Goal: Information Seeking & Learning: Learn about a topic

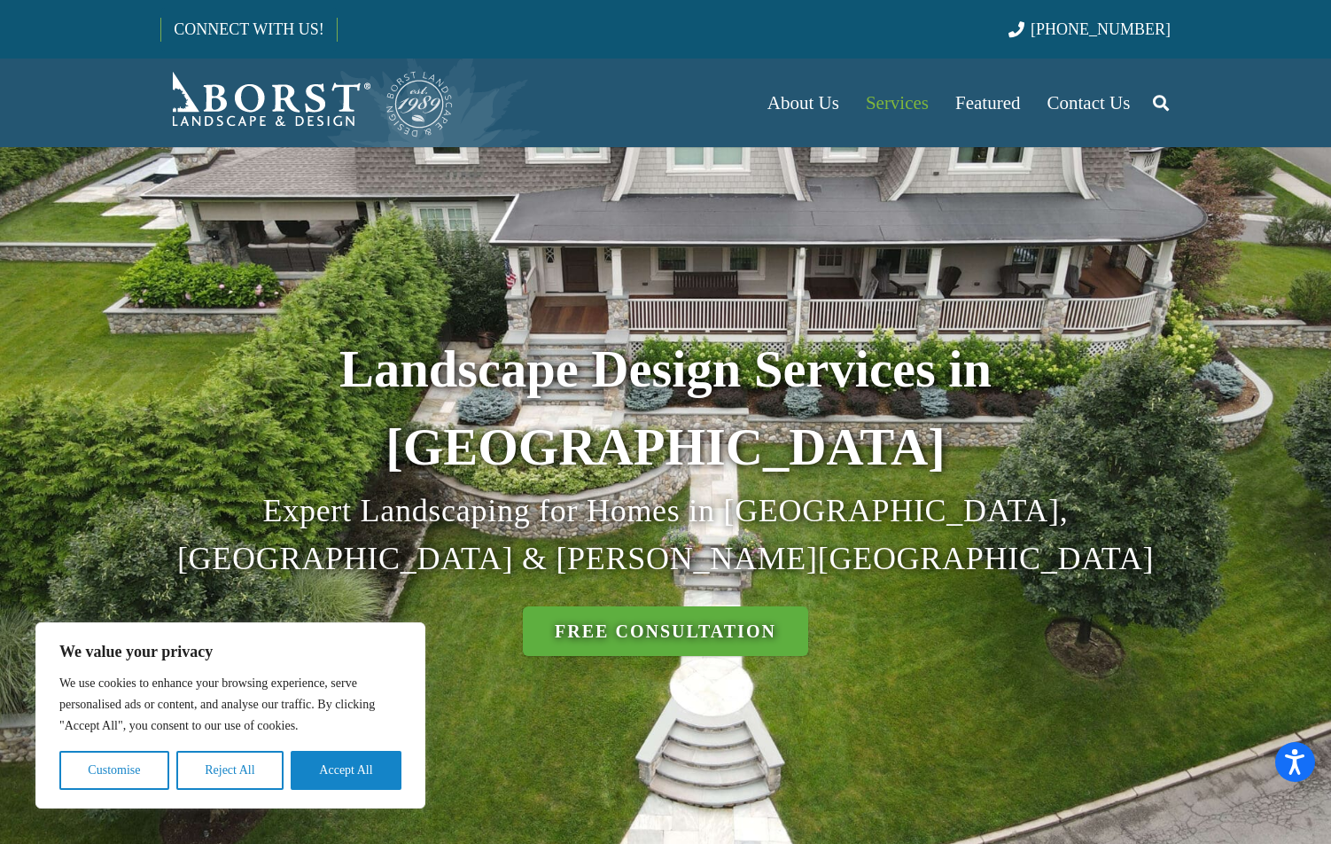
click at [252, 770] on button "Reject All" at bounding box center [229, 770] width 107 height 39
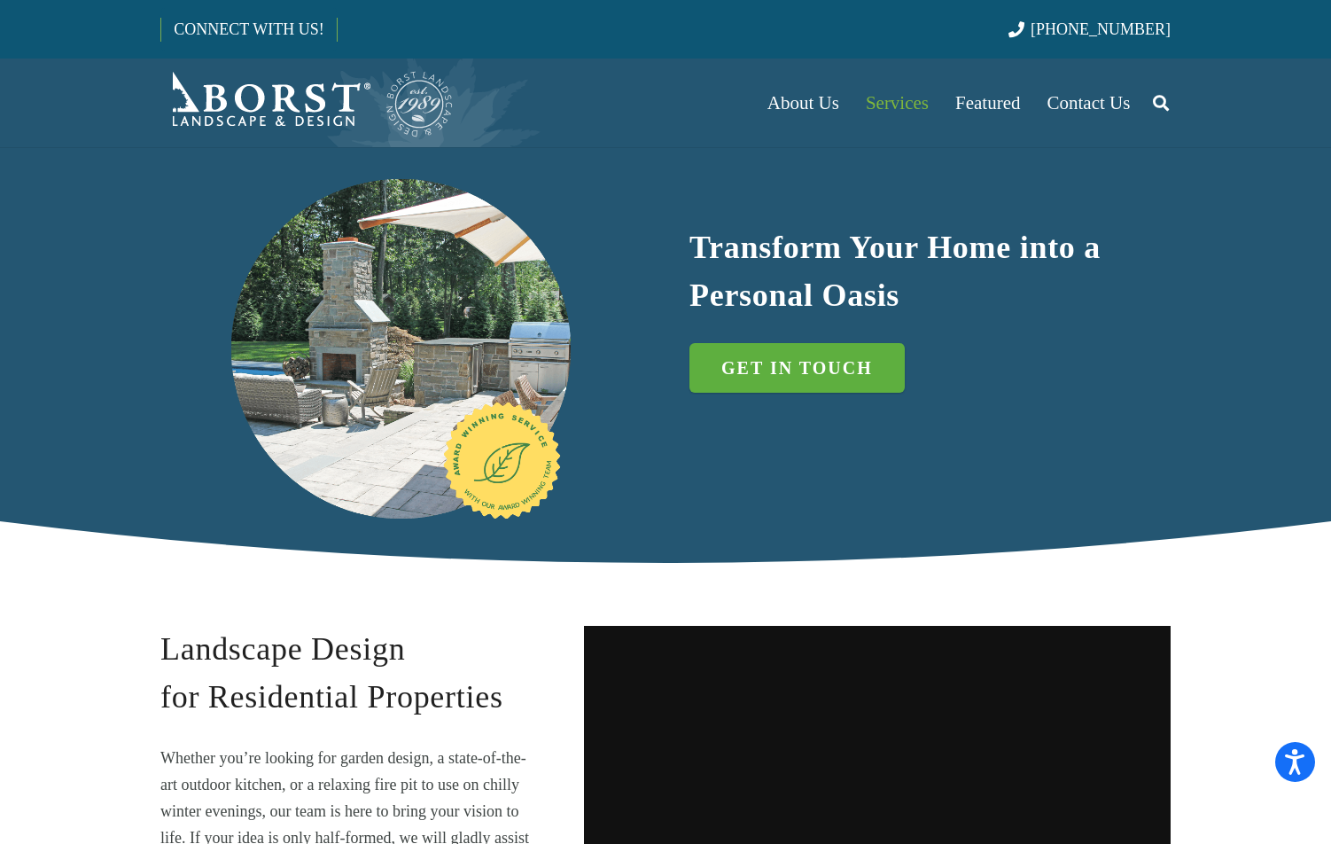
scroll to position [1063, 0]
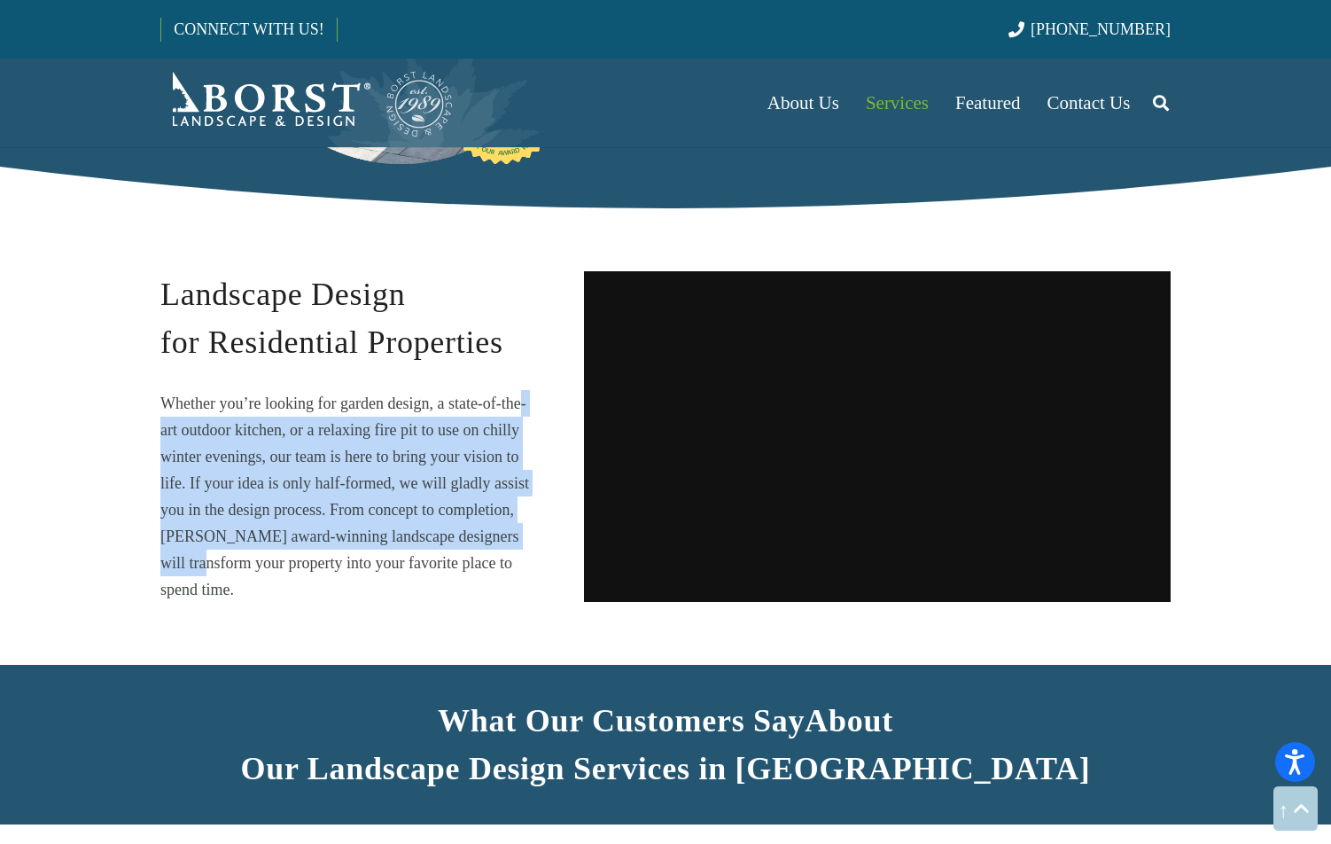
drag, startPoint x: 520, startPoint y: 411, endPoint x: 531, endPoint y: 542, distance: 131.6
click at [531, 542] on p "Whether you’re looking for garden design, a state-of-the-art outdoor kitchen, o…" at bounding box center [348, 496] width 376 height 213
click at [536, 544] on div "Landscape Design for Residential Properties Whether you’re looking for garden d…" at bounding box center [348, 436] width 424 height 332
drag, startPoint x: 536, startPoint y: 483, endPoint x: 537, endPoint y: 423, distance: 60.3
click at [537, 423] on div "Landscape Design for Residential Properties Whether you’re looking for garden d…" at bounding box center [348, 436] width 424 height 332
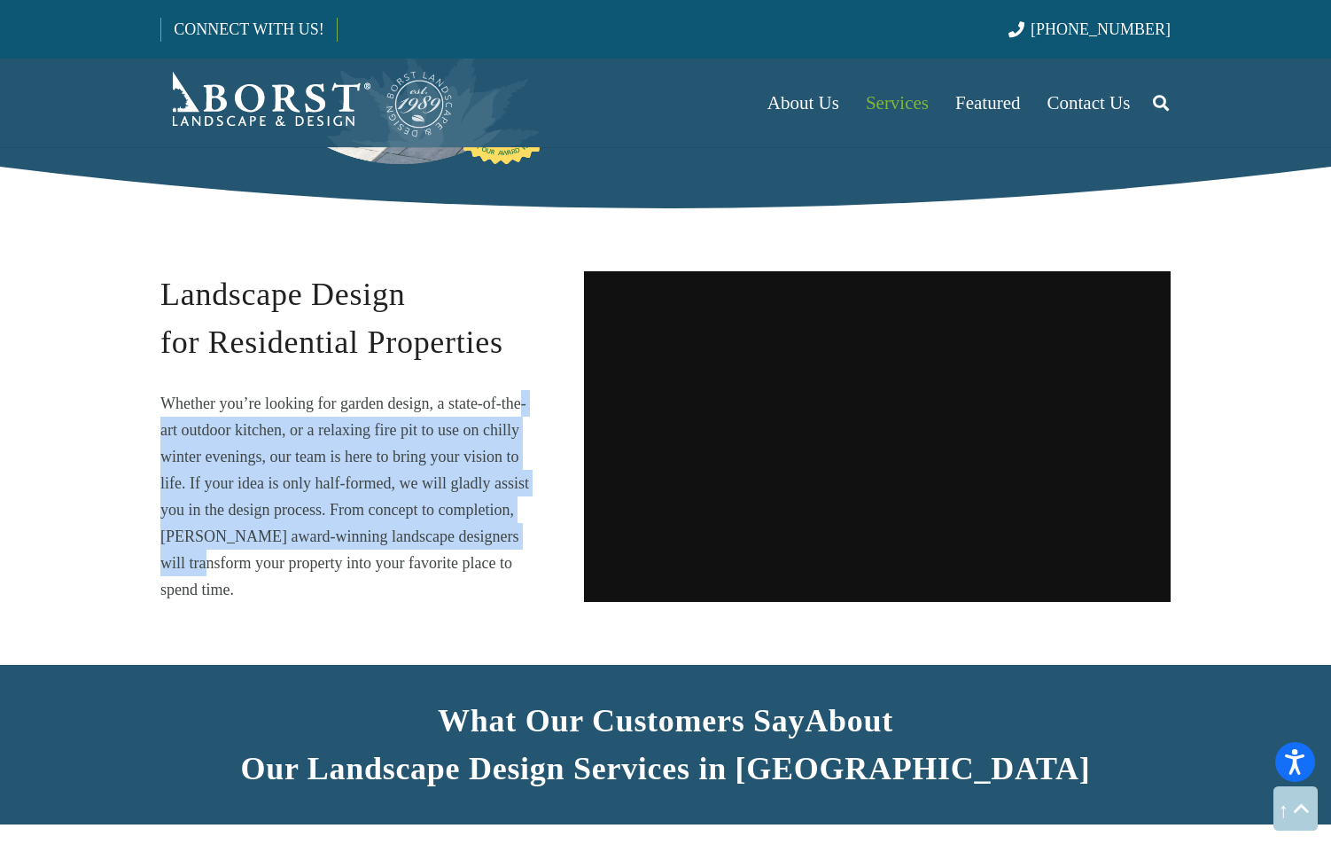
click at [537, 423] on div "Landscape Design for Residential Properties Whether you’re looking for garden d…" at bounding box center [348, 436] width 424 height 332
drag, startPoint x: 537, startPoint y: 423, endPoint x: 547, endPoint y: 553, distance: 130.6
click at [547, 552] on div "Landscape Design for Residential Properties Whether you’re looking for garden d…" at bounding box center [348, 436] width 424 height 332
click at [547, 553] on div "Landscape Design for Residential Properties Whether you’re looking for garden d…" at bounding box center [348, 436] width 424 height 332
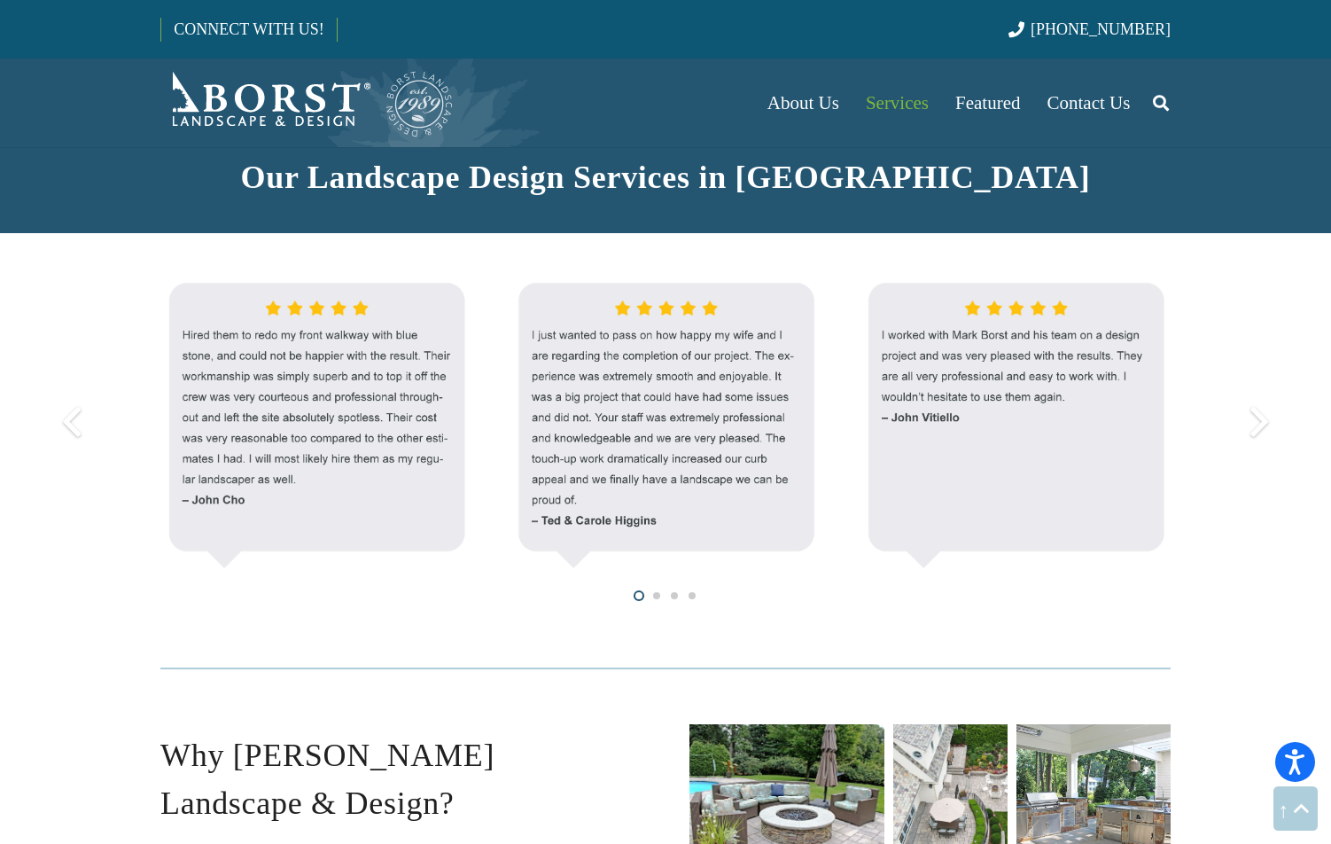
scroll to position [1684, 0]
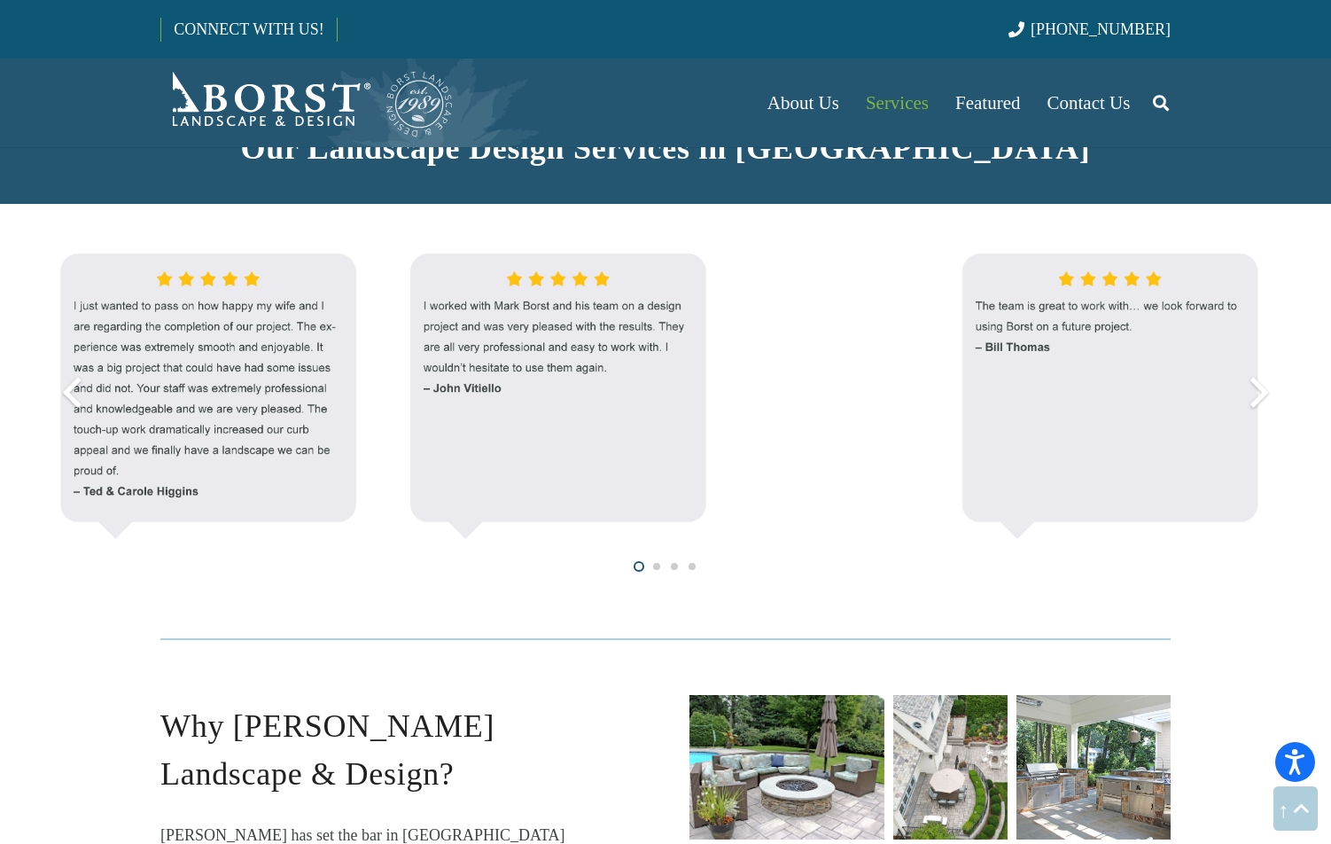
click at [353, 430] on img at bounding box center [207, 393] width 1251 height 314
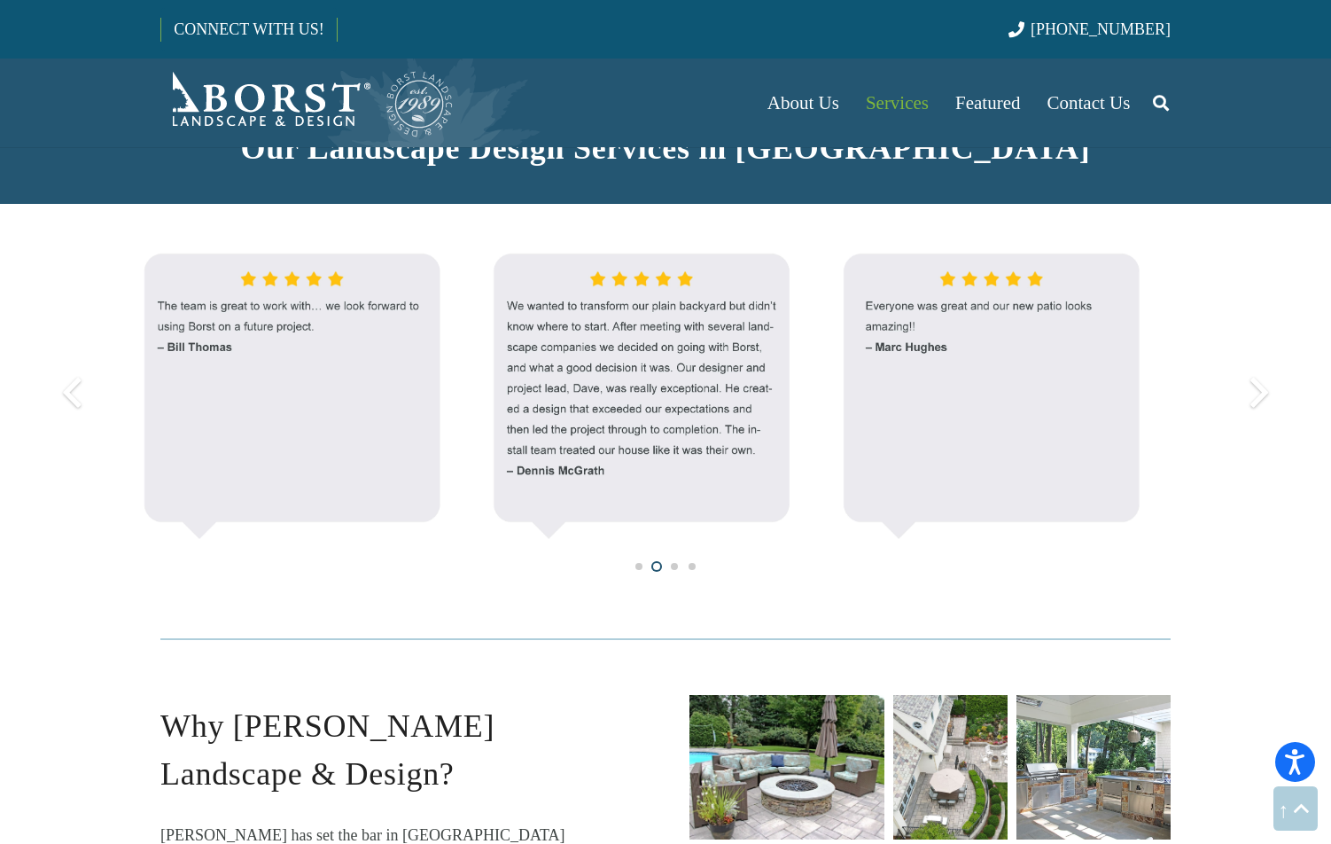
click at [328, 412] on img at bounding box center [640, 393] width 1251 height 314
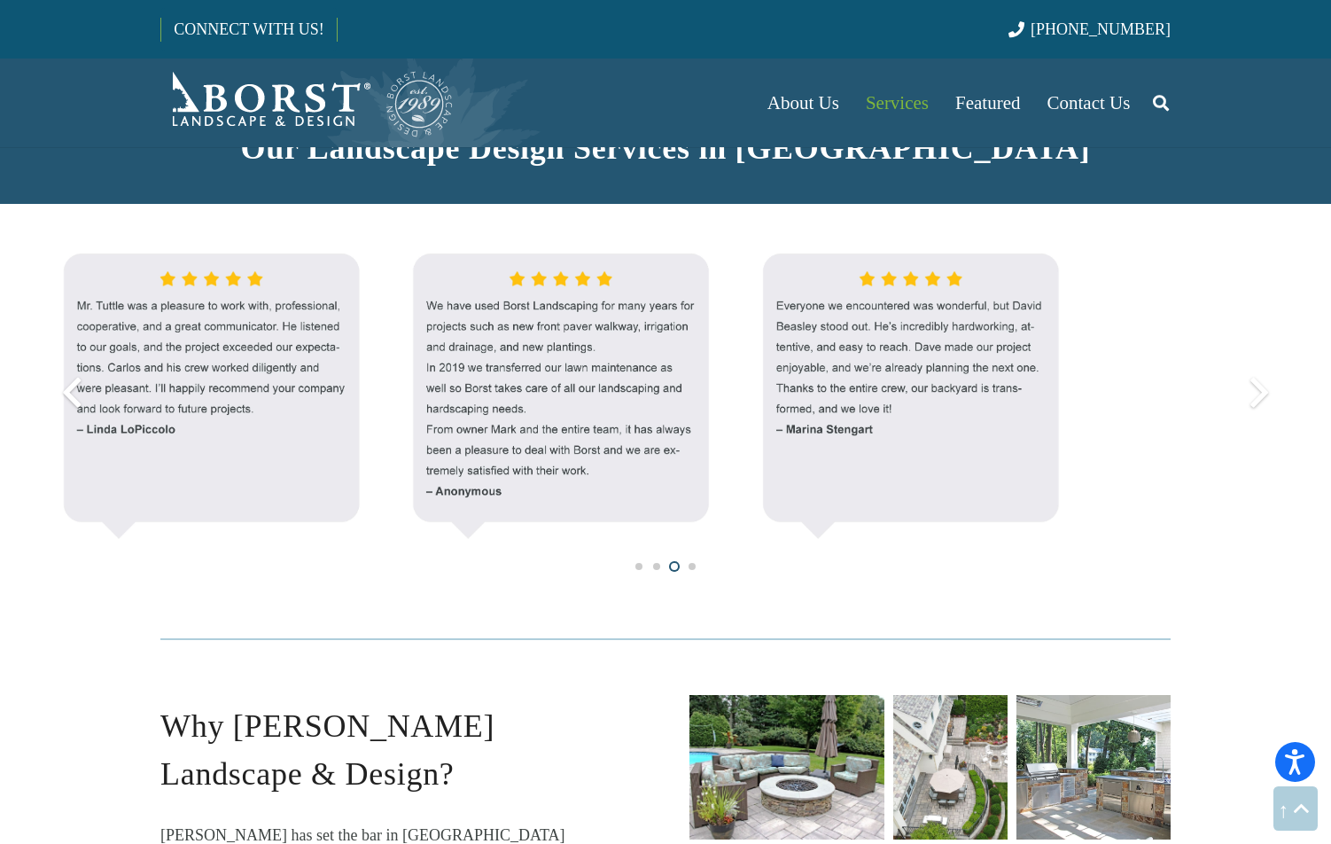
click at [580, 357] on img at bounding box center [559, 393] width 1251 height 314
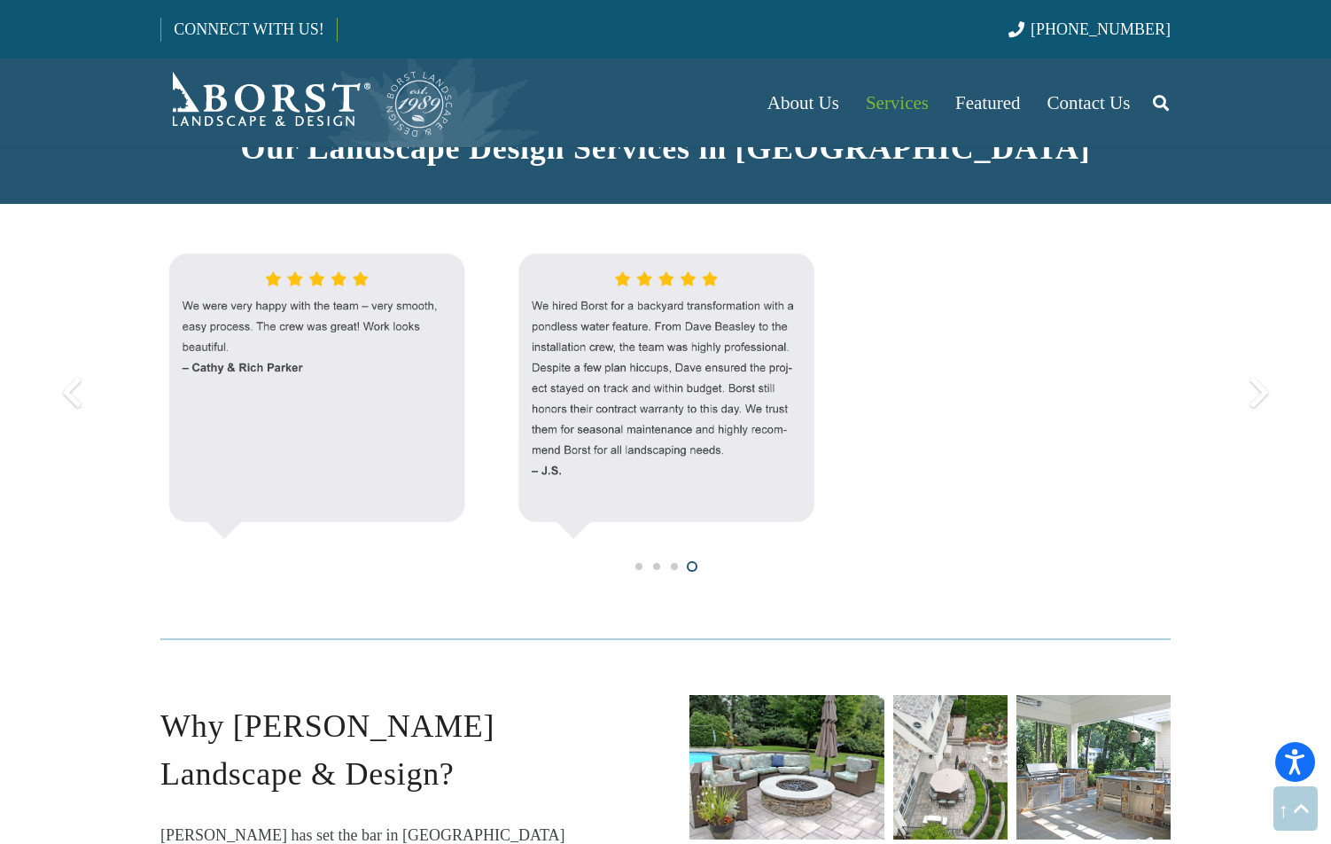
click at [580, 357] on img at bounding box center [665, 393] width 1251 height 314
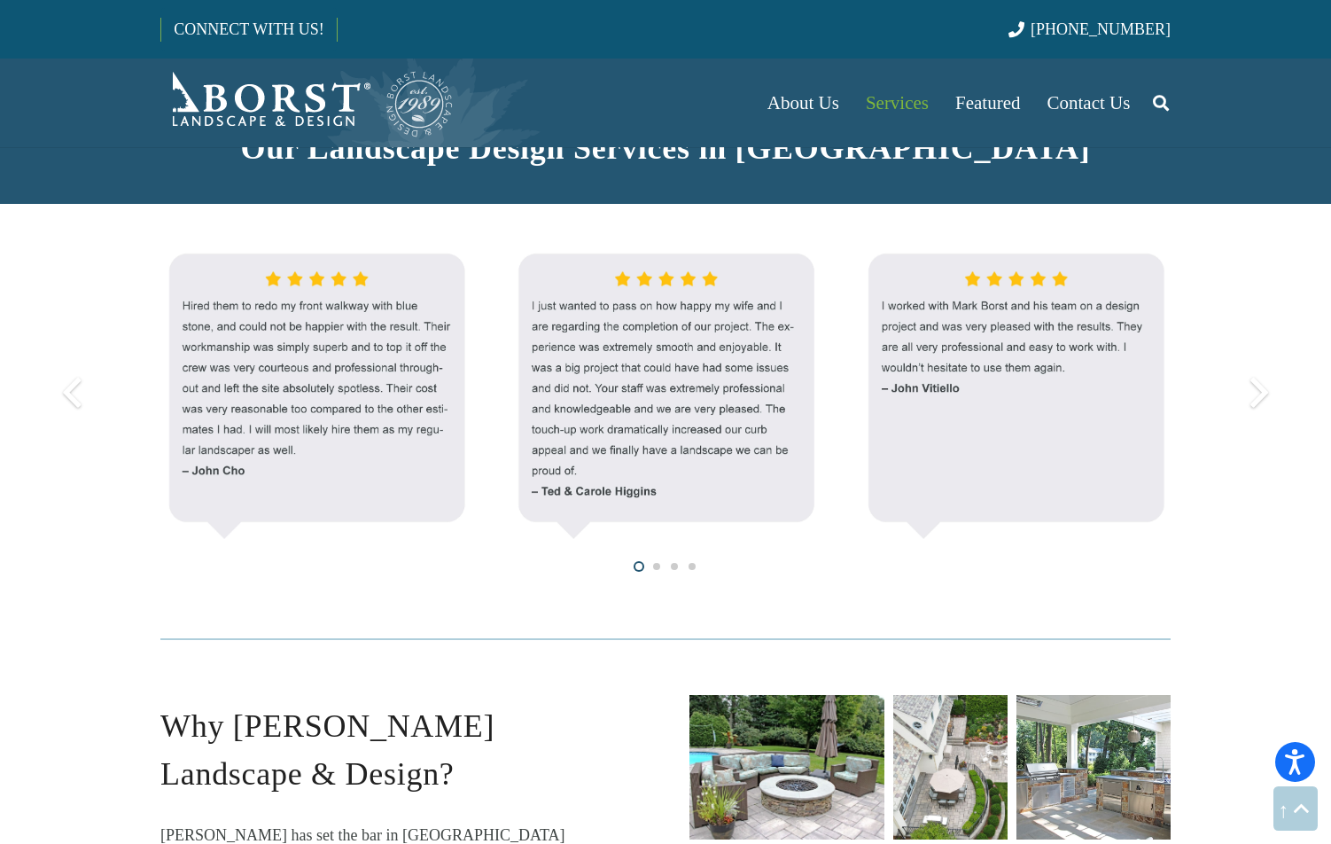
click at [74, 392] on div at bounding box center [72, 393] width 64 height 64
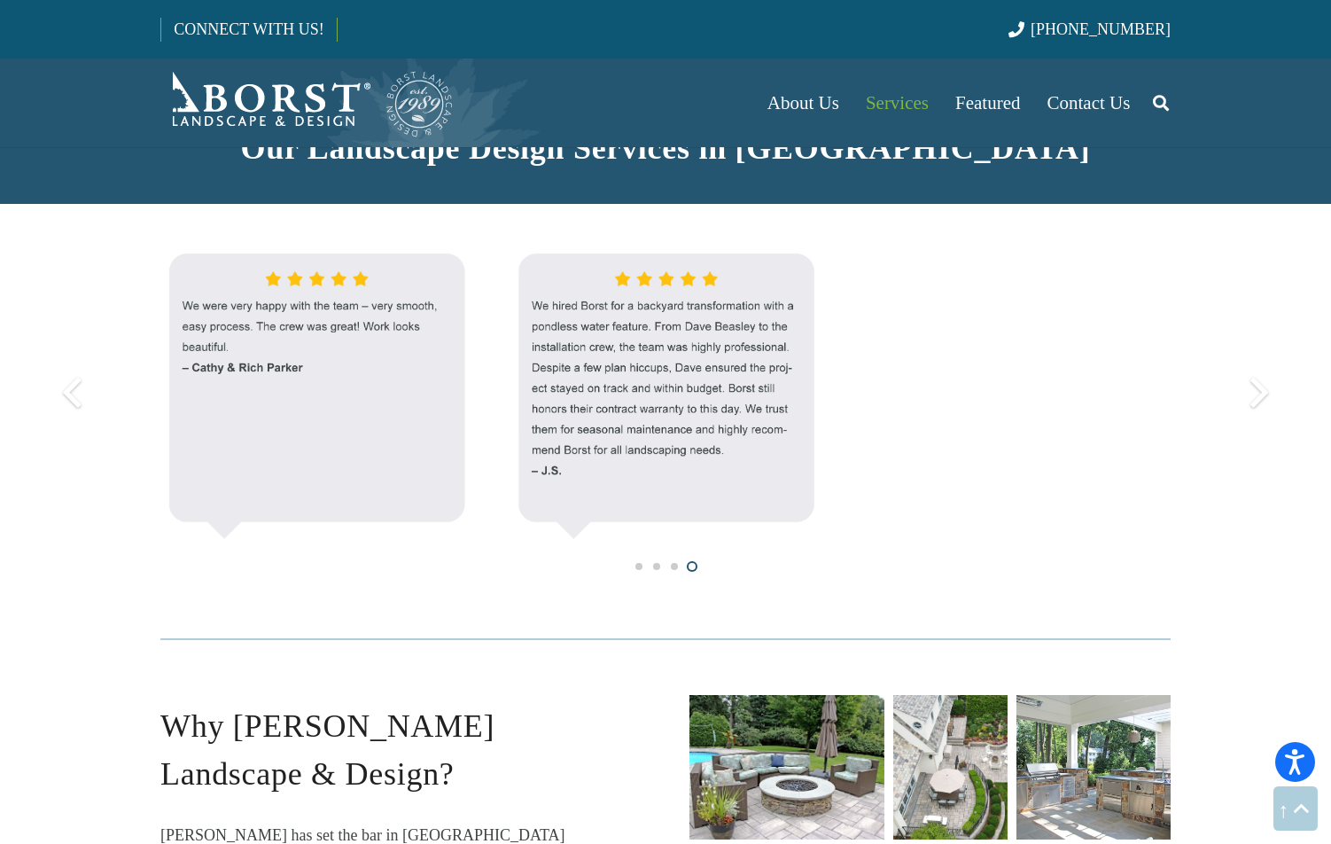
click at [75, 392] on div at bounding box center [72, 393] width 64 height 64
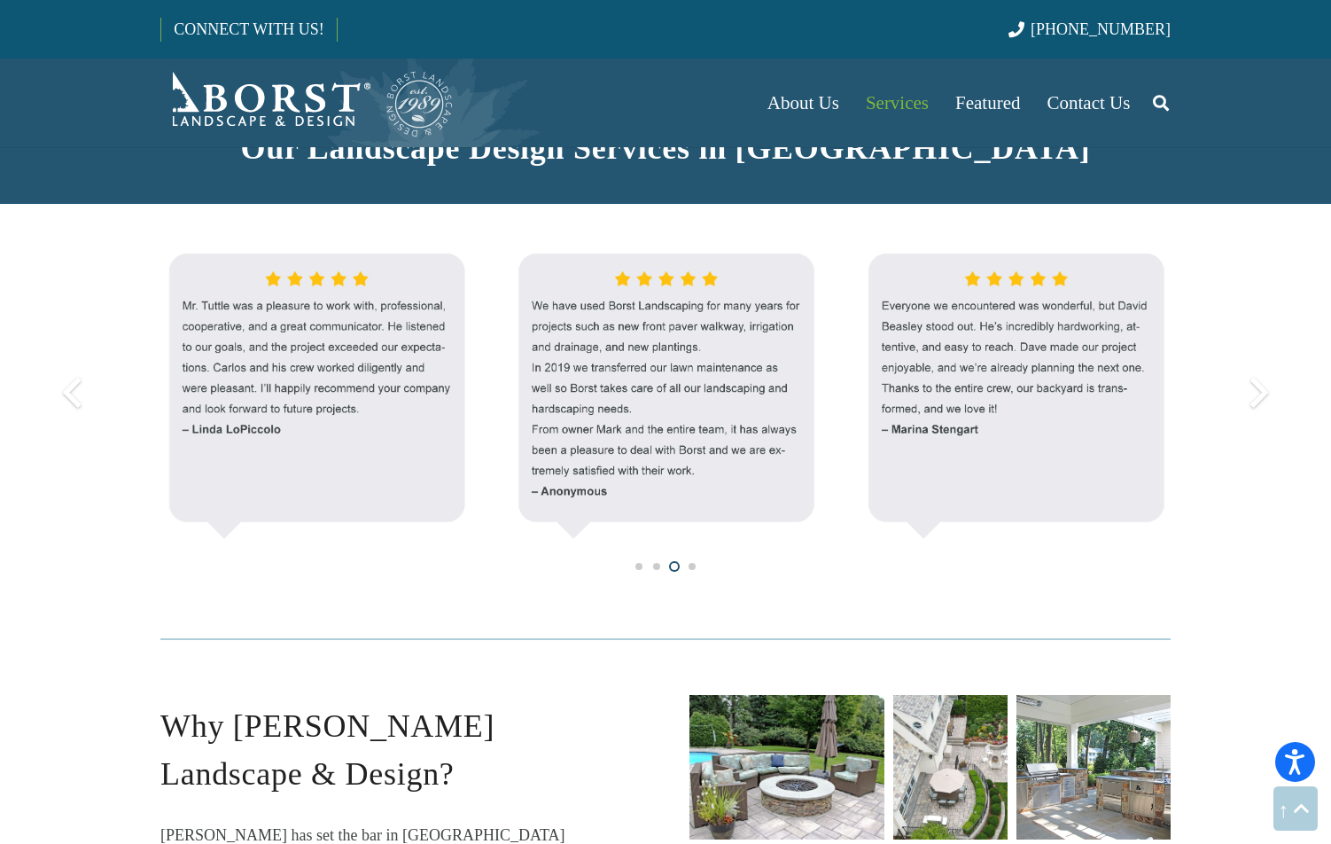
click at [1253, 377] on div at bounding box center [1259, 393] width 64 height 64
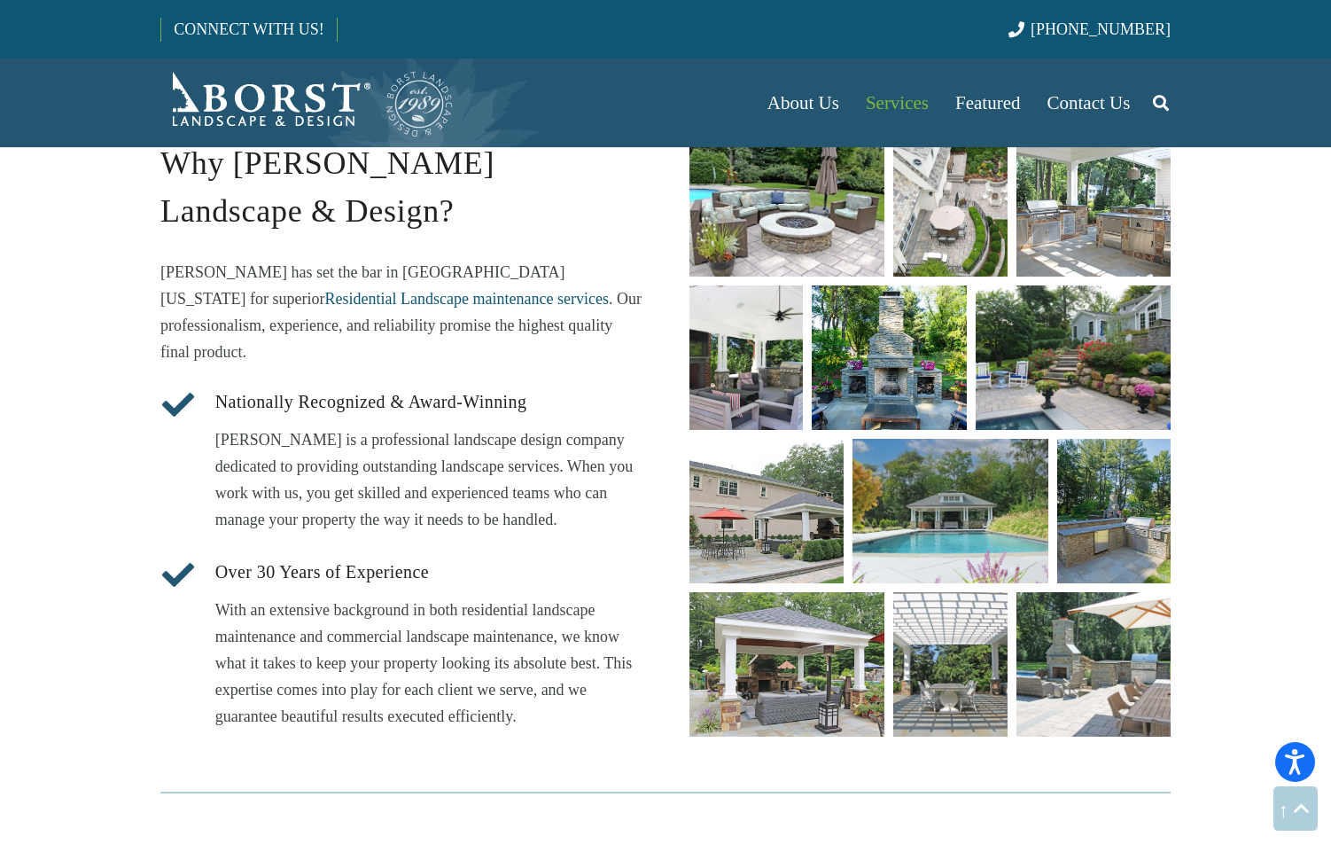
scroll to position [2215, 0]
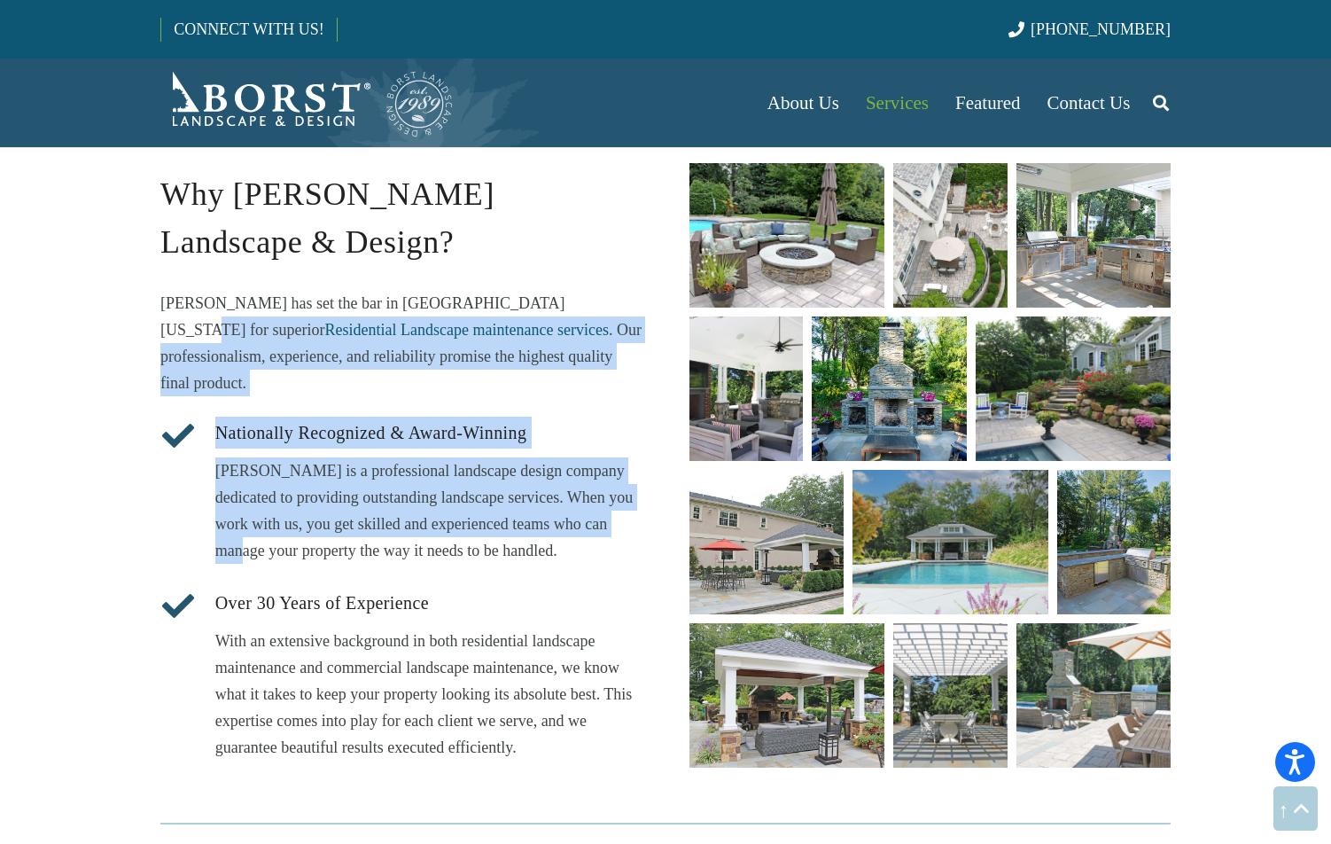
drag, startPoint x: 612, startPoint y: 292, endPoint x: 638, endPoint y: 474, distance: 184.3
click at [638, 474] on div "Why [PERSON_NAME] Landscape & Design? [PERSON_NAME] has set the bar in [GEOGRAP…" at bounding box center [400, 465] width 481 height 590
click at [638, 474] on p "[PERSON_NAME] is a professional landscape design company dedicated to providing…" at bounding box center [428, 510] width 426 height 106
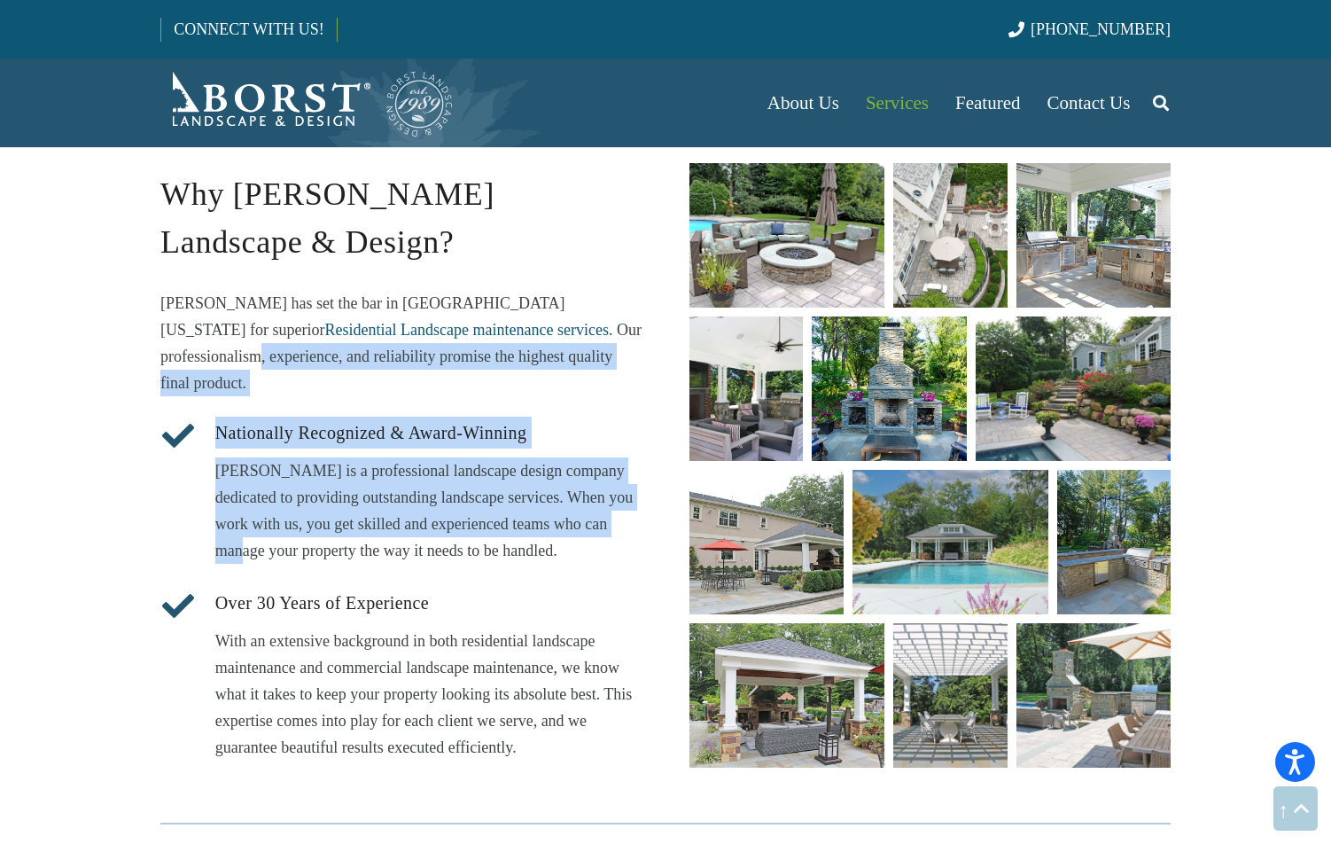
drag, startPoint x: 638, startPoint y: 474, endPoint x: 638, endPoint y: 307, distance: 167.5
click at [638, 307] on div "Why [PERSON_NAME] Landscape & Design? [PERSON_NAME] has set the bar in [GEOGRAP…" at bounding box center [400, 465] width 481 height 590
click at [638, 307] on p "[PERSON_NAME] has set the bar in [GEOGRAPHIC_DATA][US_STATE] for superior Resid…" at bounding box center [400, 343] width 481 height 106
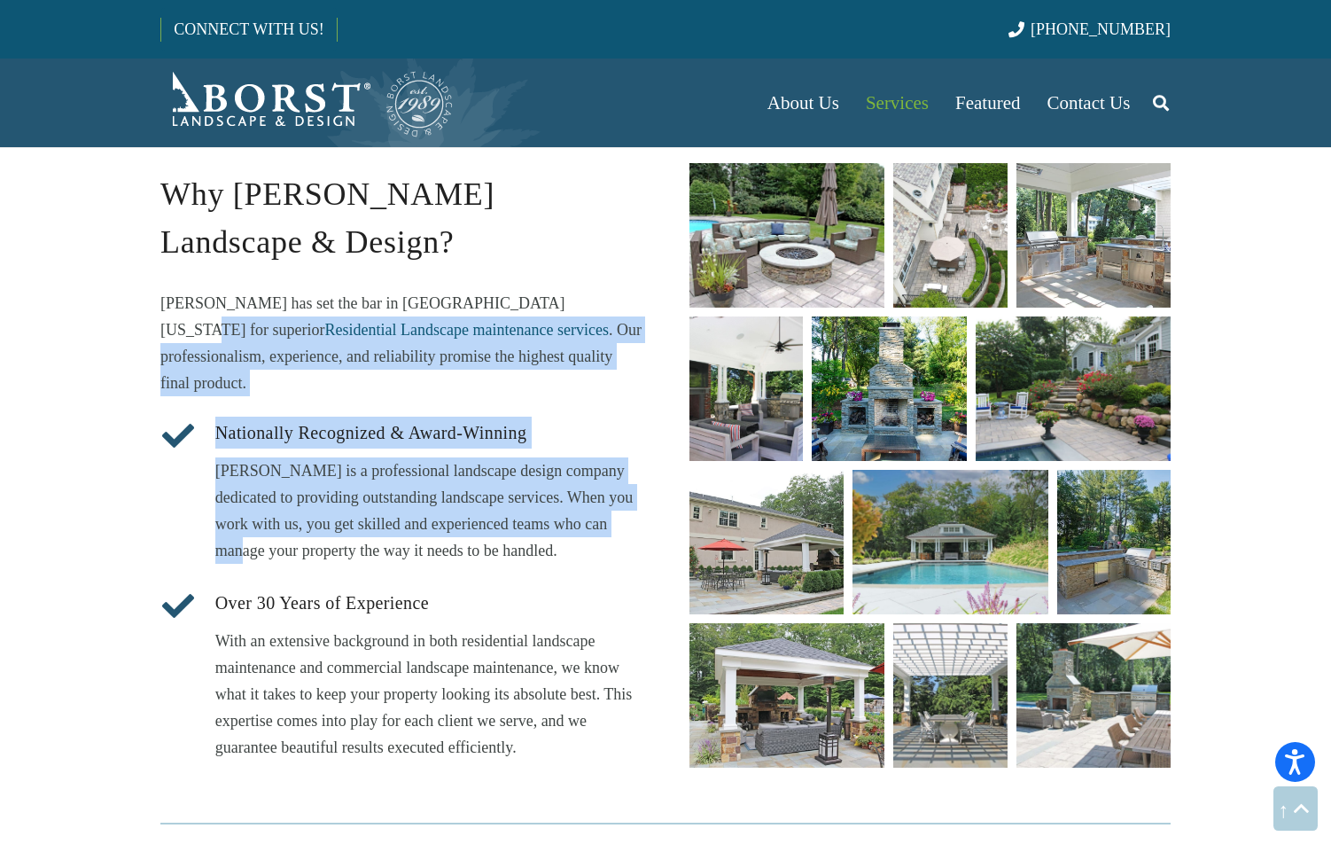
drag, startPoint x: 637, startPoint y: 315, endPoint x: 660, endPoint y: 478, distance: 164.7
click at [660, 478] on div "Why [PERSON_NAME] Landscape & Design? [PERSON_NAME] has set the bar in [GEOGRAP…" at bounding box center [400, 465] width 529 height 604
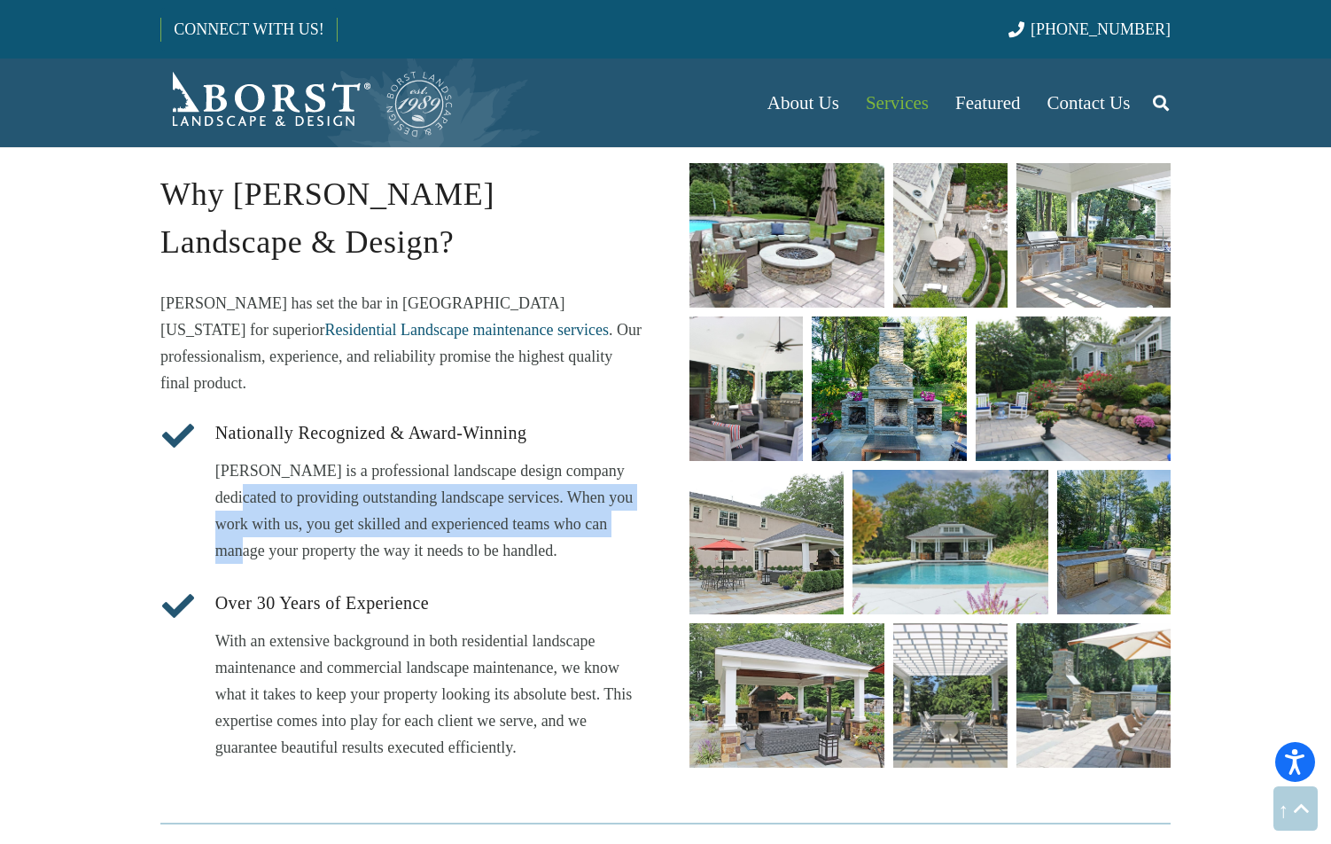
drag, startPoint x: 651, startPoint y: 434, endPoint x: 653, endPoint y: 495, distance: 61.2
click at [653, 495] on div "Why [PERSON_NAME] Landscape & Design? [PERSON_NAME] has set the bar in [GEOGRAP…" at bounding box center [400, 465] width 529 height 604
drag, startPoint x: 646, startPoint y: 482, endPoint x: 647, endPoint y: 437, distance: 45.2
click at [647, 437] on div "Why [PERSON_NAME] Landscape & Design? [PERSON_NAME] has set the bar in [GEOGRAP…" at bounding box center [400, 465] width 529 height 604
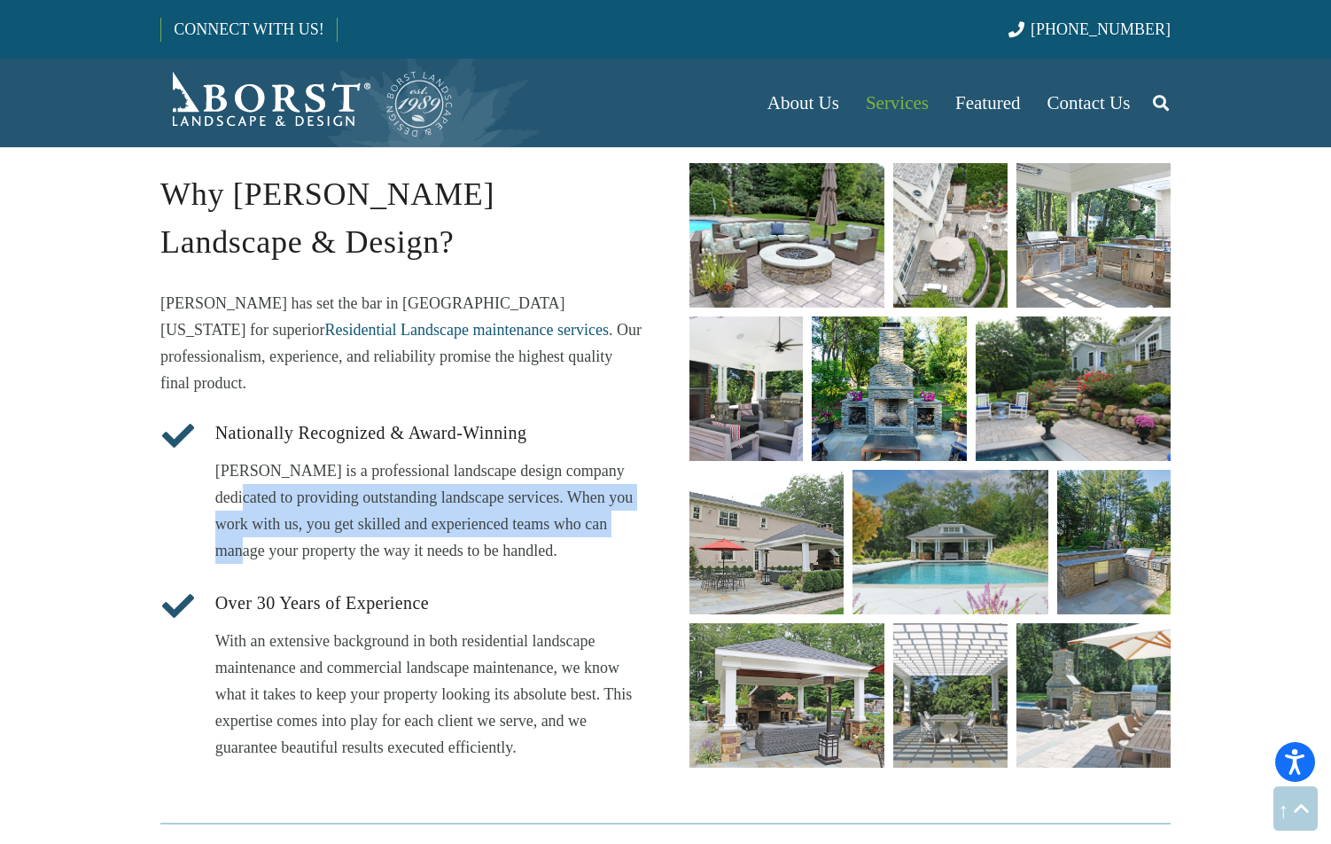
click at [647, 437] on div "Why [PERSON_NAME] Landscape & Design? [PERSON_NAME] has set the bar in [GEOGRAP…" at bounding box center [400, 465] width 529 height 604
click at [646, 479] on div "Why [PERSON_NAME] Landscape & Design? [PERSON_NAME] has set the bar in [GEOGRAP…" at bounding box center [400, 465] width 529 height 604
click at [646, 480] on div "Why [PERSON_NAME] Landscape & Design? [PERSON_NAME] has set the bar in [GEOGRAP…" at bounding box center [400, 465] width 529 height 604
drag, startPoint x: 632, startPoint y: 481, endPoint x: 634, endPoint y: 450, distance: 31.1
click at [634, 457] on p "[PERSON_NAME] is a professional landscape design company dedicated to providing…" at bounding box center [428, 510] width 426 height 106
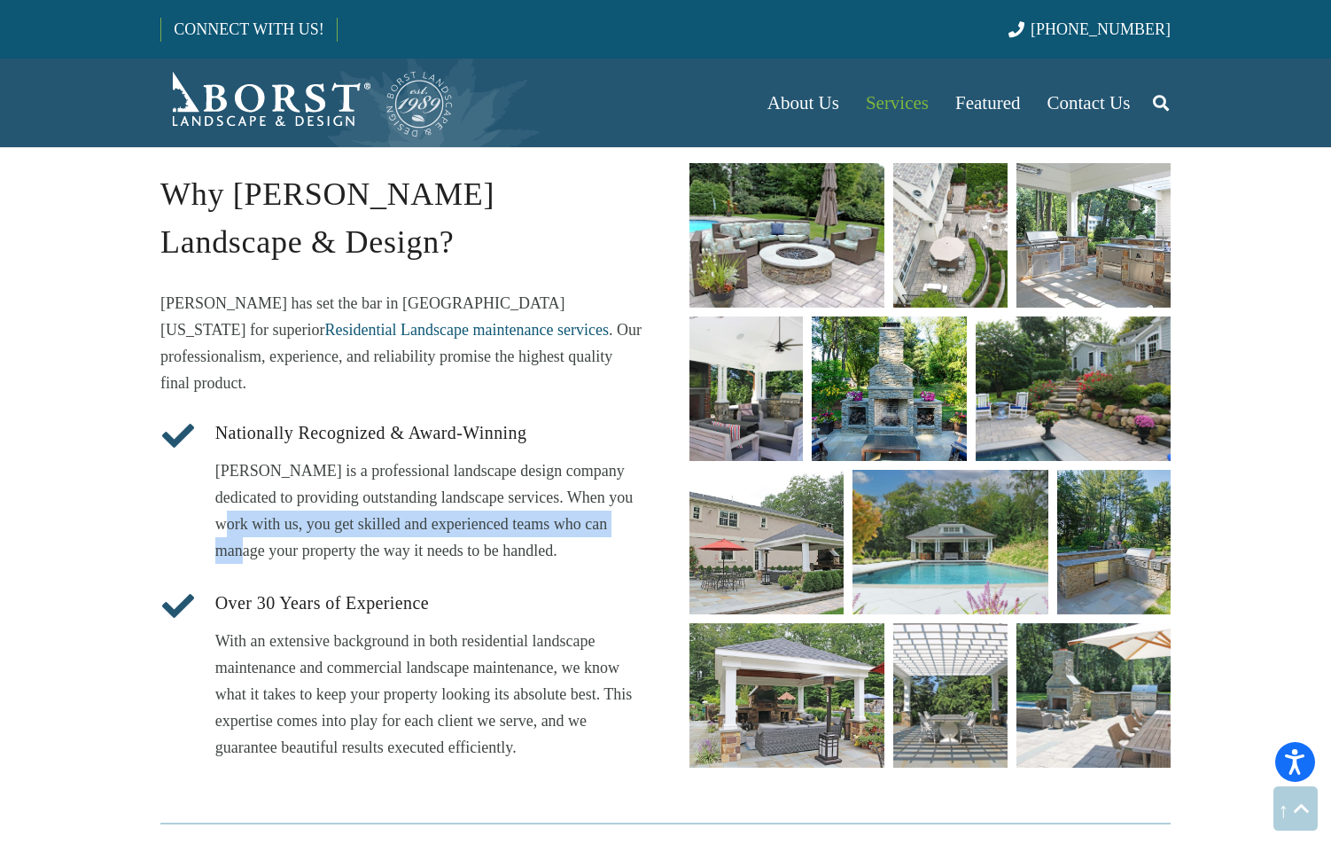
click at [634, 457] on p "[PERSON_NAME] is a professional landscape design company dedicated to providing…" at bounding box center [428, 510] width 426 height 106
drag, startPoint x: 630, startPoint y: 439, endPoint x: 628, endPoint y: 485, distance: 46.1
click at [628, 485] on p "[PERSON_NAME] is a professional landscape design company dedicated to providing…" at bounding box center [428, 510] width 426 height 106
drag, startPoint x: 631, startPoint y: 484, endPoint x: 628, endPoint y: 435, distance: 48.8
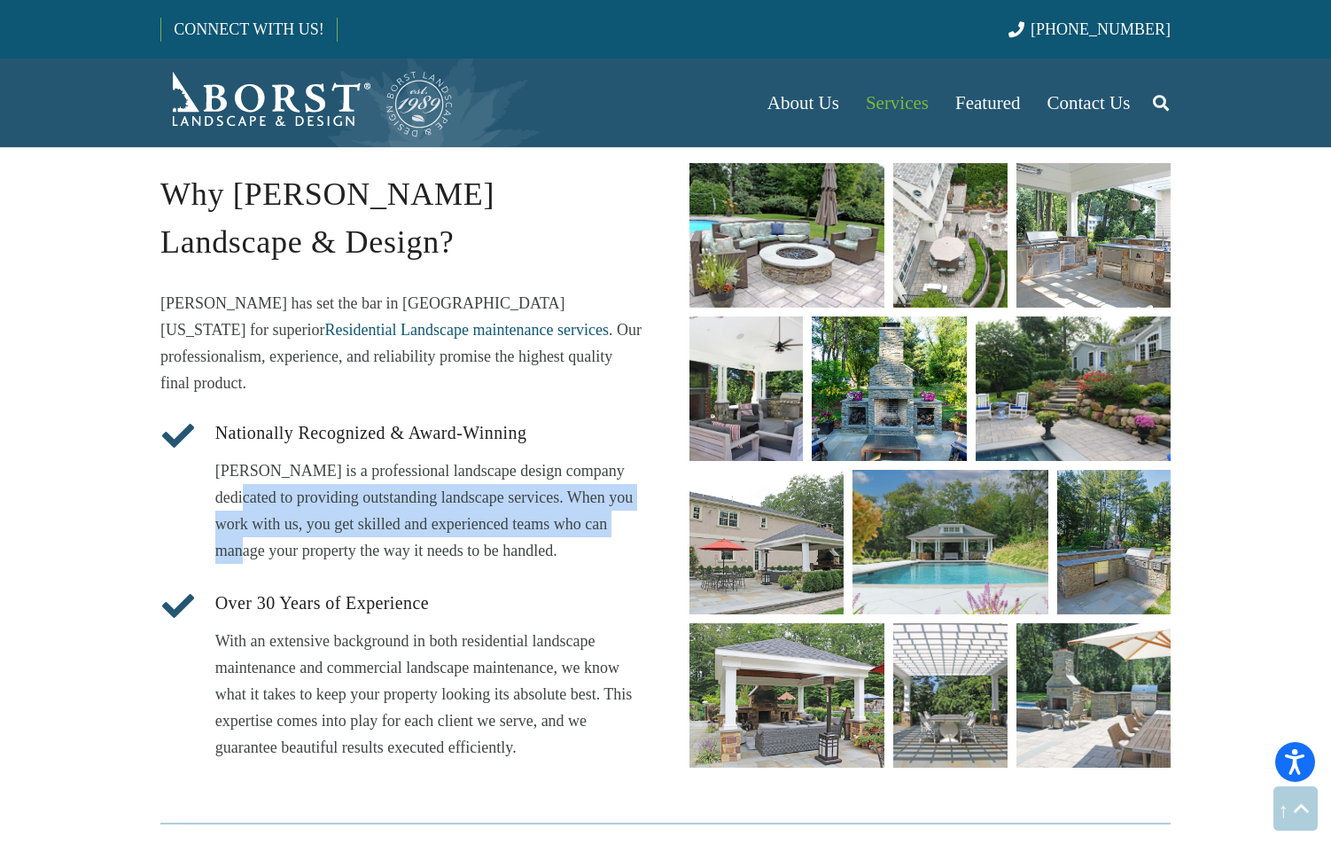
click at [628, 457] on p "[PERSON_NAME] is a professional landscape design company dedicated to providing…" at bounding box center [428, 510] width 426 height 106
drag, startPoint x: 616, startPoint y: 436, endPoint x: 629, endPoint y: 487, distance: 53.1
click at [629, 487] on p "[PERSON_NAME] is a professional landscape design company dedicated to providing…" at bounding box center [428, 510] width 426 height 106
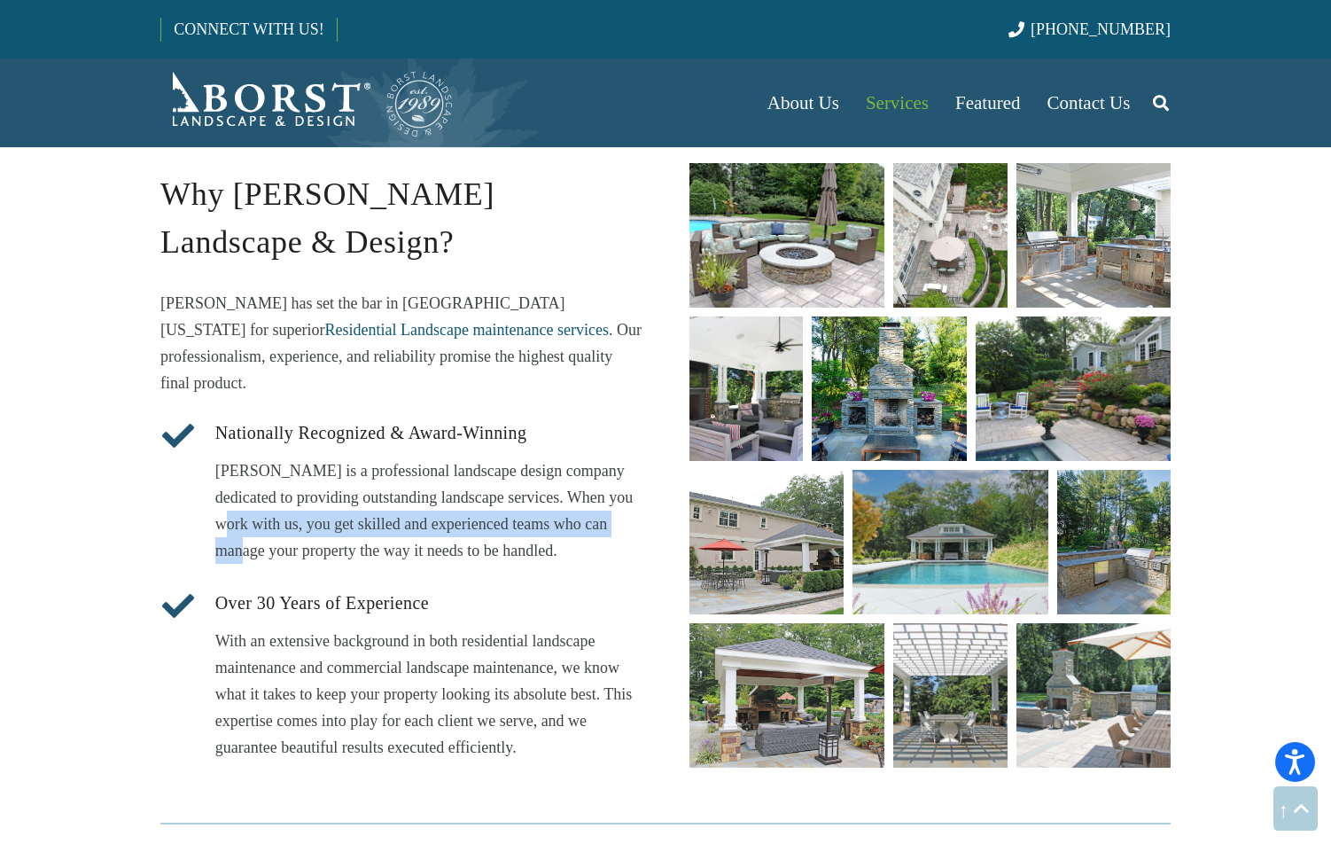
drag, startPoint x: 631, startPoint y: 483, endPoint x: 631, endPoint y: 445, distance: 38.1
click at [631, 457] on p "[PERSON_NAME] is a professional landscape design company dedicated to providing…" at bounding box center [428, 510] width 426 height 106
drag, startPoint x: 631, startPoint y: 445, endPoint x: 635, endPoint y: 479, distance: 34.0
click at [635, 479] on p "[PERSON_NAME] is a professional landscape design company dedicated to providing…" at bounding box center [428, 510] width 426 height 106
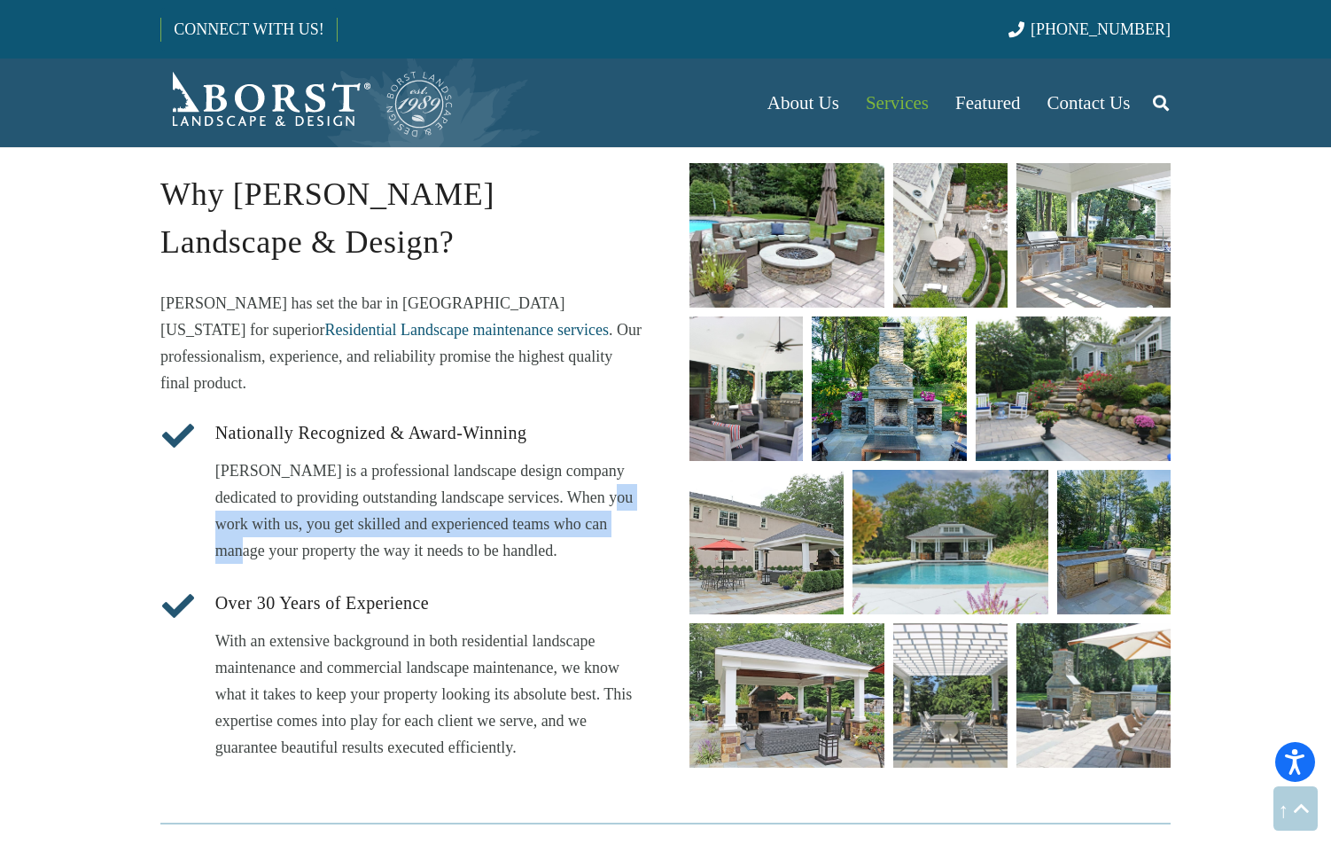
click at [635, 479] on p "[PERSON_NAME] is a professional landscape design company dedicated to providing…" at bounding box center [428, 510] width 426 height 106
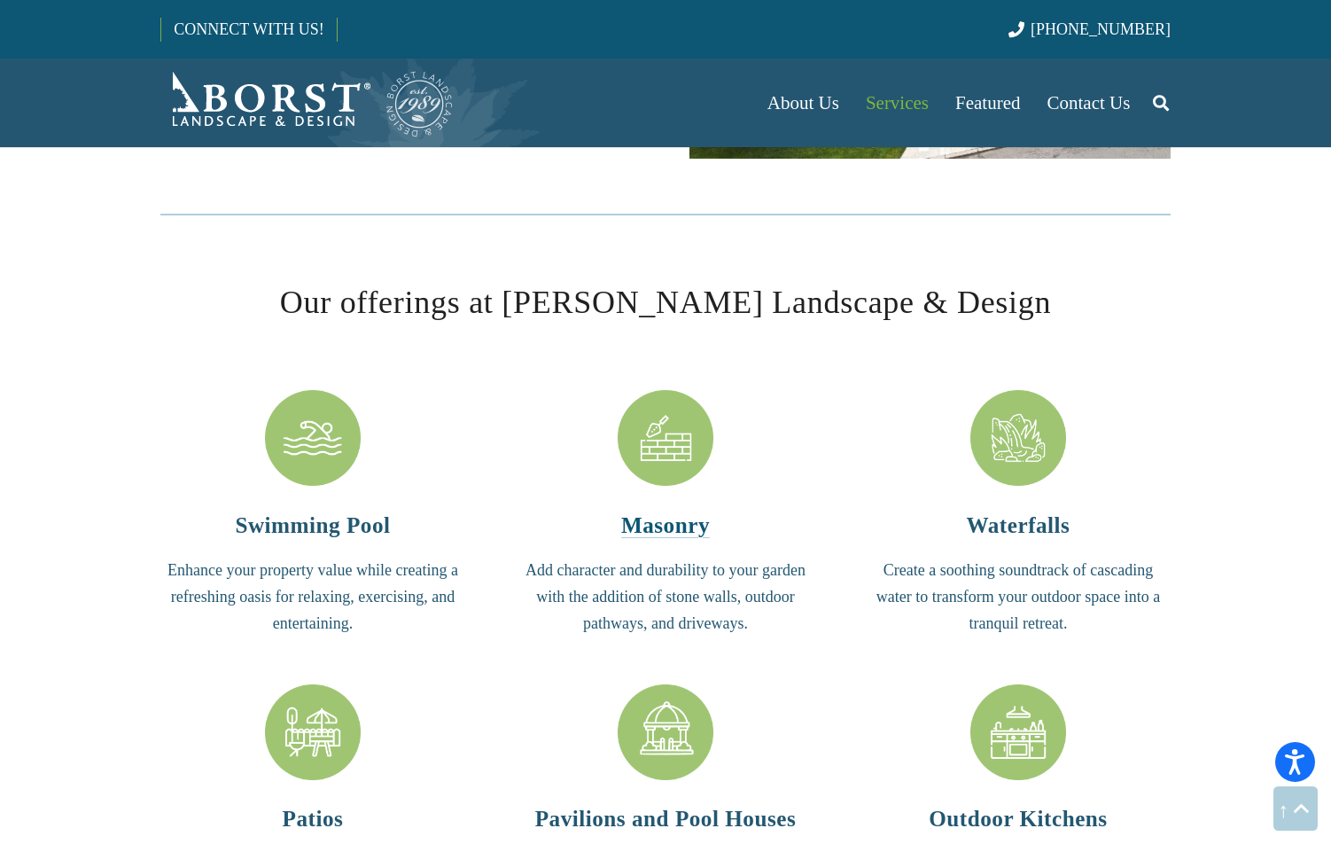
scroll to position [3899, 0]
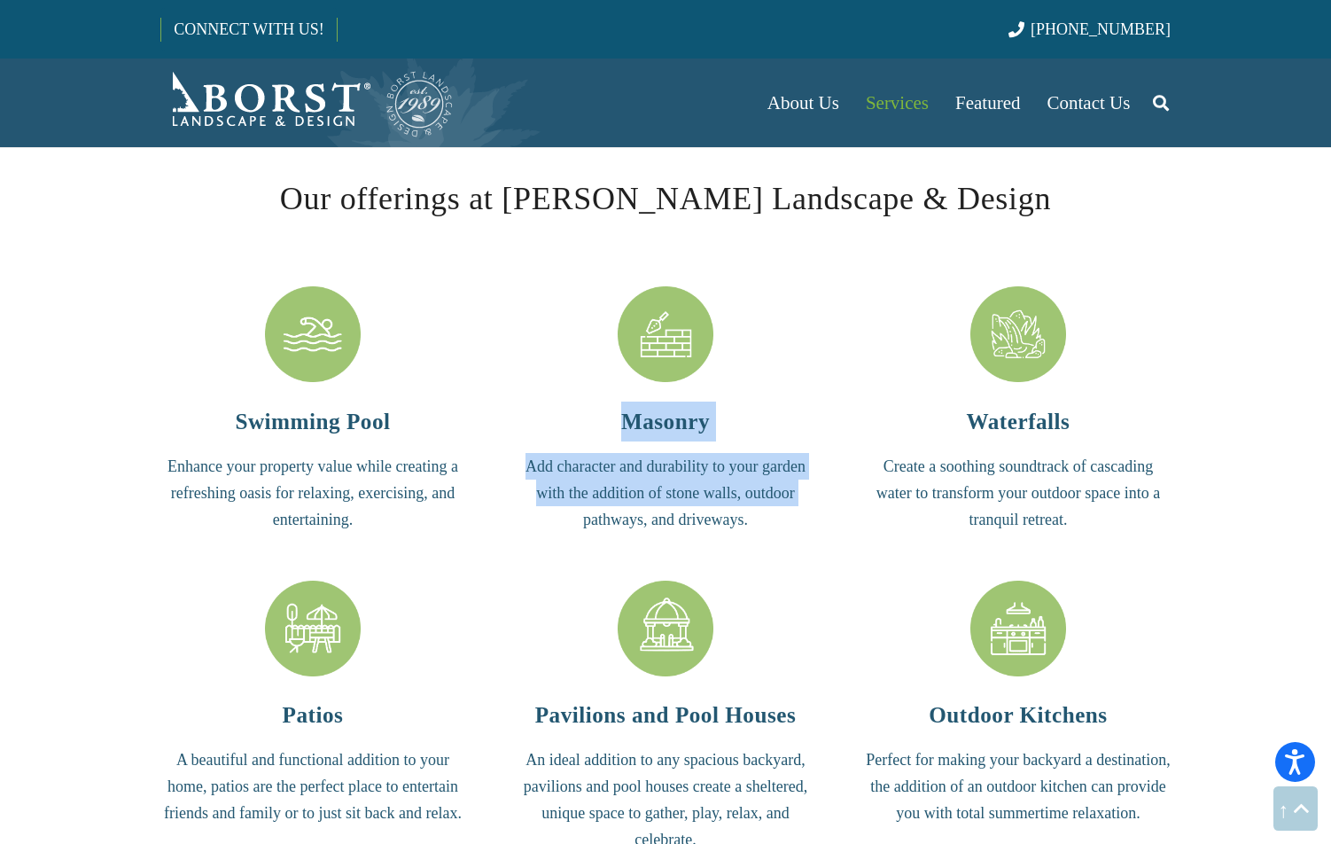
drag, startPoint x: 542, startPoint y: 421, endPoint x: 552, endPoint y: 526, distance: 105.9
click at [552, 526] on div "Masonry Add character and durability to your garden with the addition of stone …" at bounding box center [665, 461] width 305 height 143
click at [552, 526] on p "Add character and durability to your garden with the addition of stone walls, o…" at bounding box center [665, 493] width 305 height 80
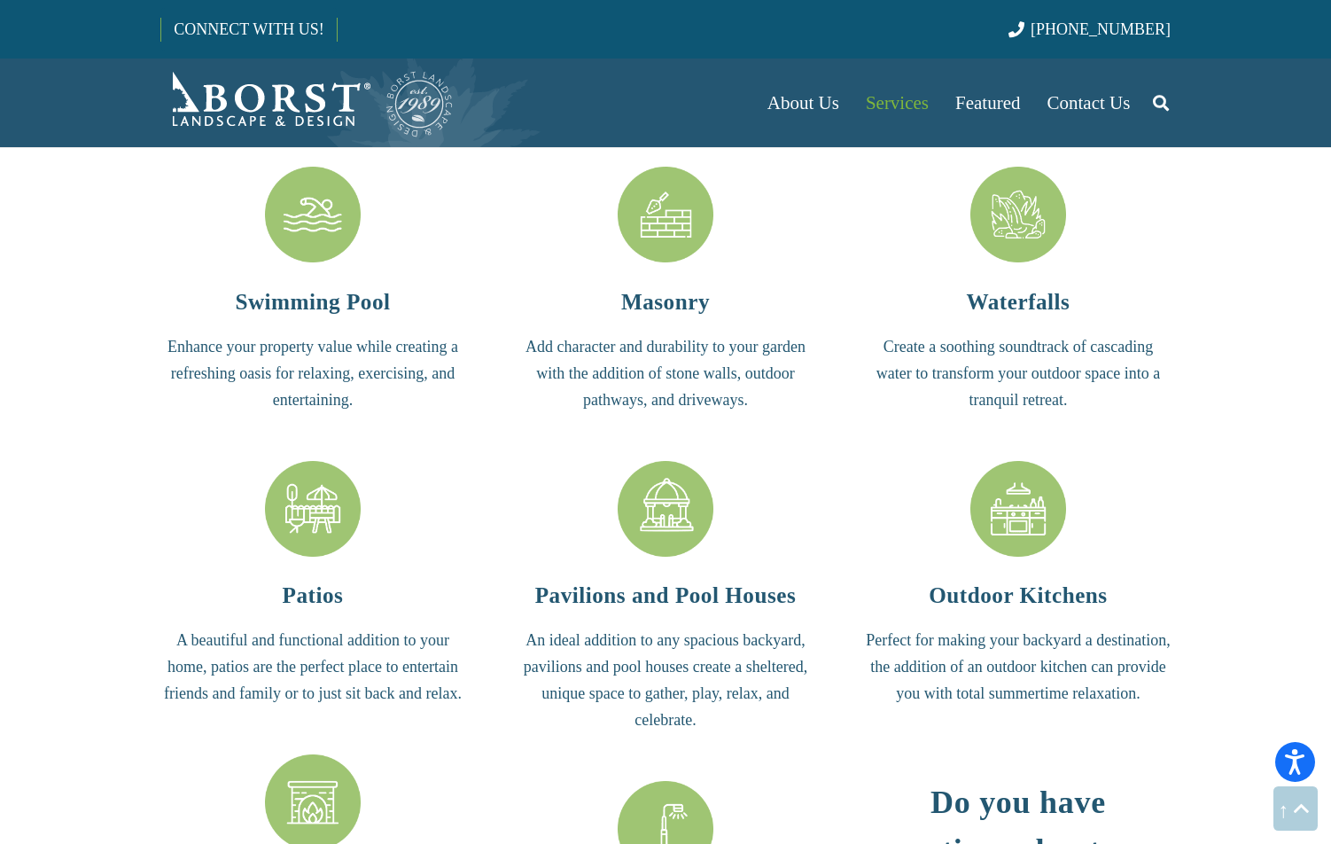
scroll to position [3988, 0]
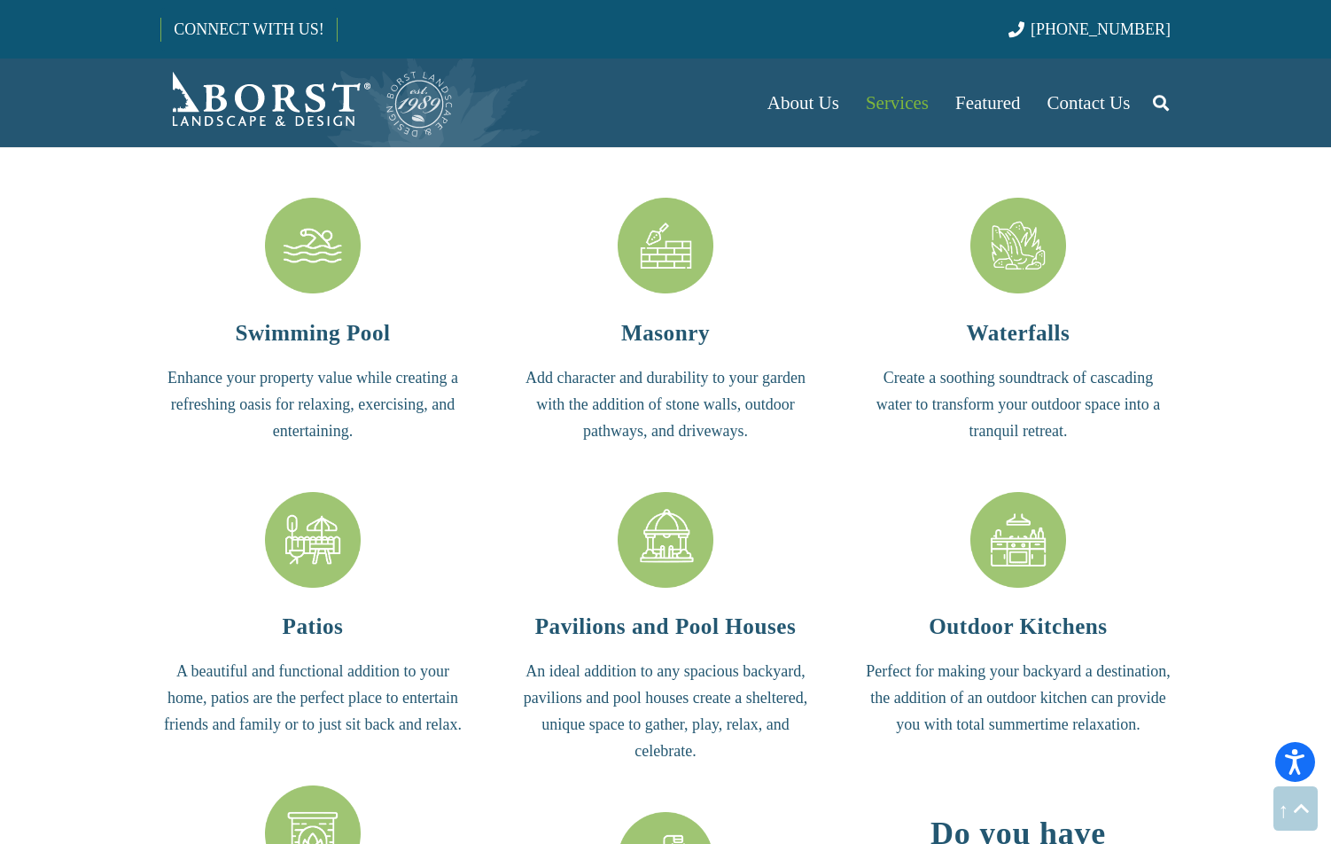
click at [544, 505] on link "Pavilions and Pool Houses" at bounding box center [665, 544] width 305 height 104
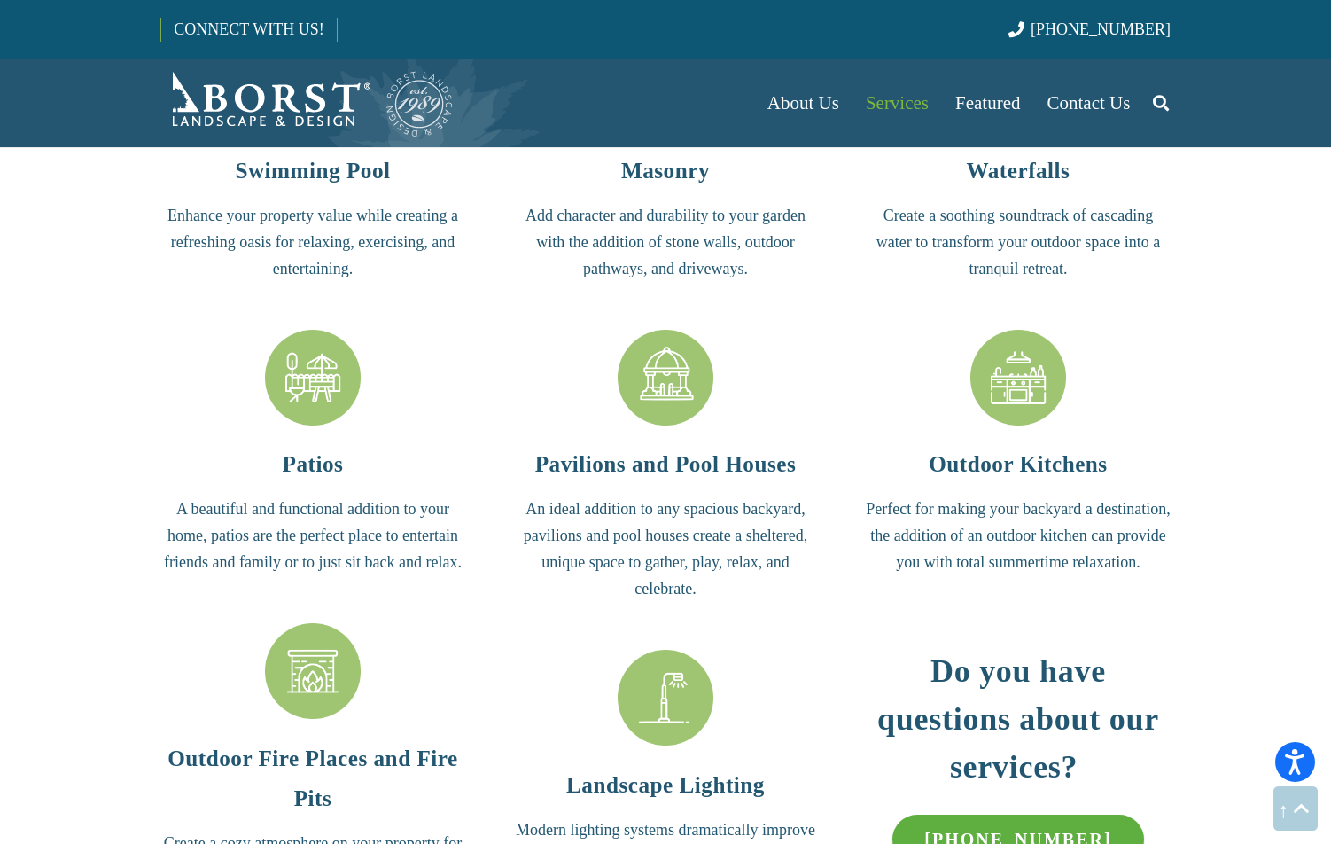
scroll to position [4165, 0]
